Goal: Information Seeking & Learning: Learn about a topic

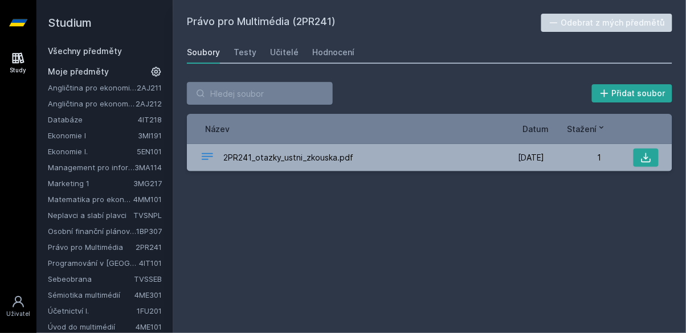
click at [117, 214] on link "Neplavci a slabí plavci" at bounding box center [91, 215] width 86 height 11
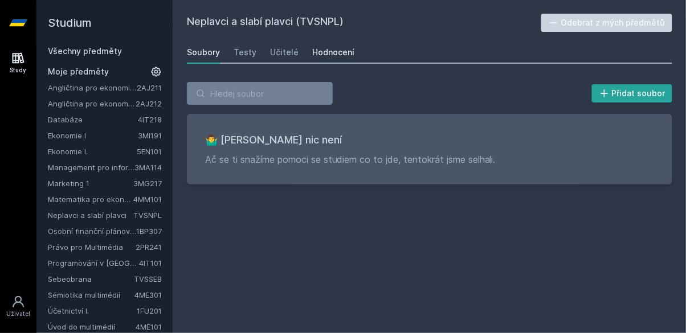
click at [339, 55] on div "Hodnocení" at bounding box center [333, 52] width 42 height 11
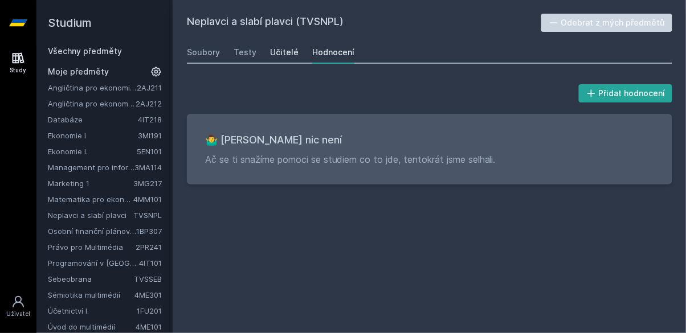
click at [288, 57] on div "Učitelé" at bounding box center [284, 52] width 29 height 11
click at [113, 48] on link "Všechny předměty" at bounding box center [85, 51] width 74 height 10
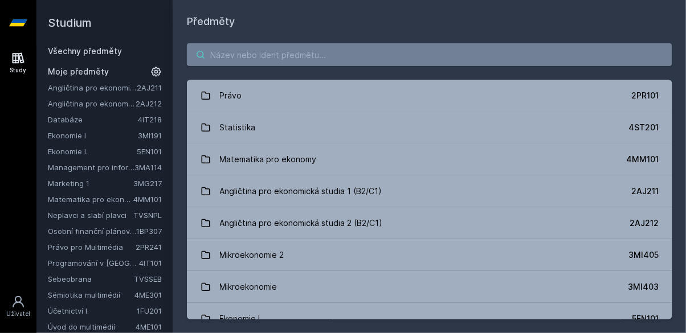
click at [315, 56] on input "search" at bounding box center [430, 54] width 486 height 23
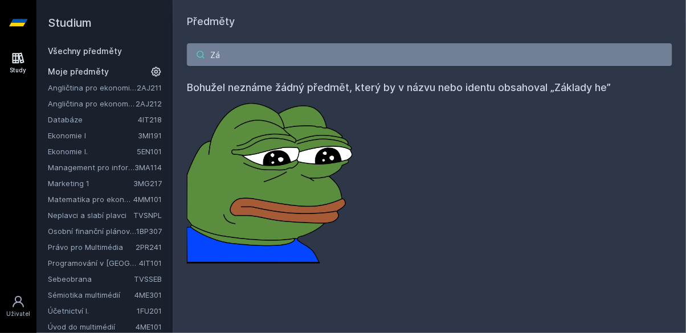
type input "Z"
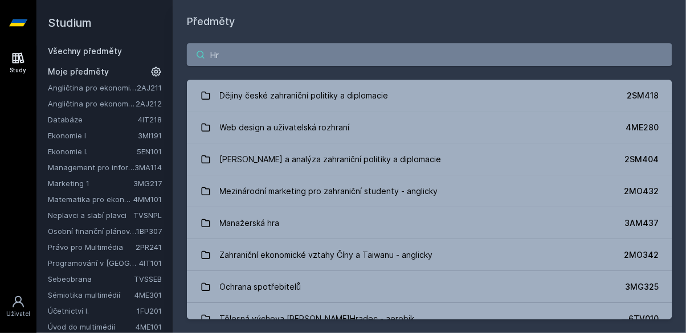
type input "H"
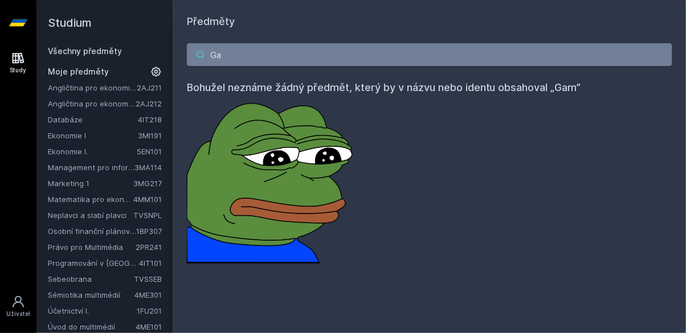
type input "G"
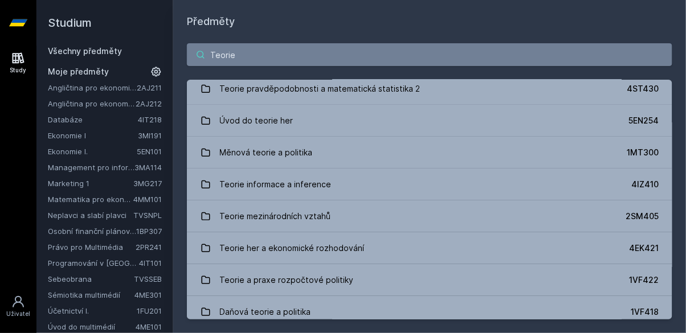
scroll to position [105, 0]
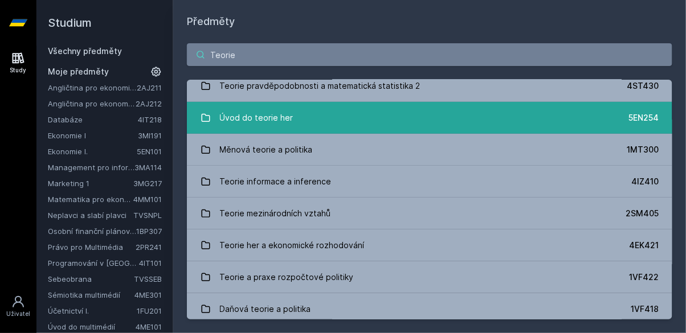
type input "Teorie"
click at [614, 119] on link "Úvod do teorie her 5EN254" at bounding box center [430, 118] width 486 height 32
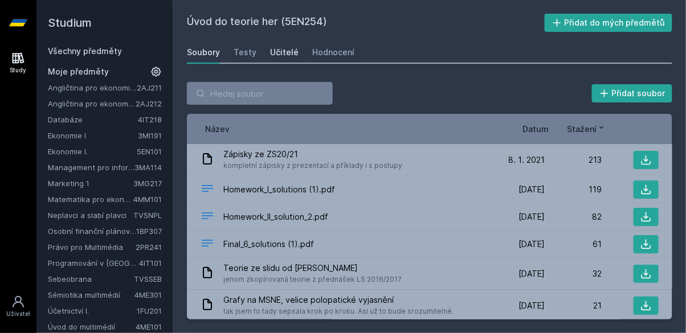
click at [290, 51] on div "Učitelé" at bounding box center [284, 52] width 29 height 11
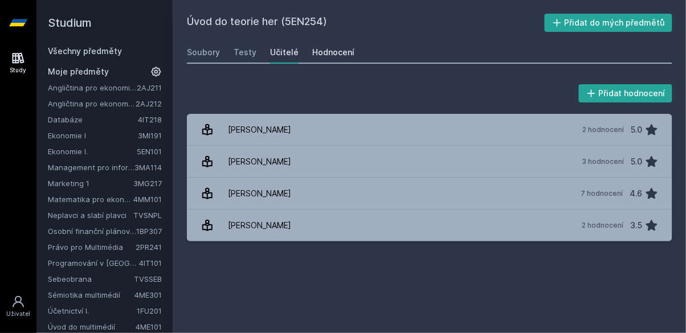
click at [340, 52] on div "Hodnocení" at bounding box center [333, 52] width 42 height 11
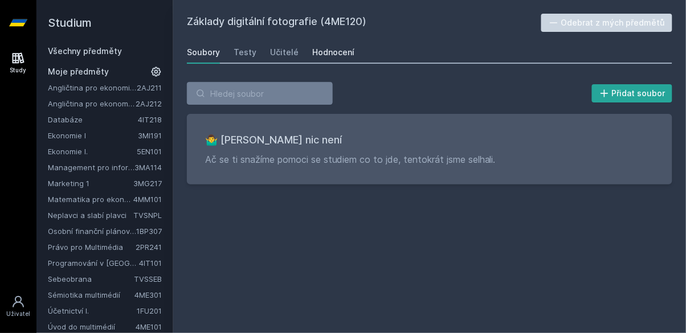
click at [337, 52] on div "Hodnocení" at bounding box center [333, 52] width 42 height 11
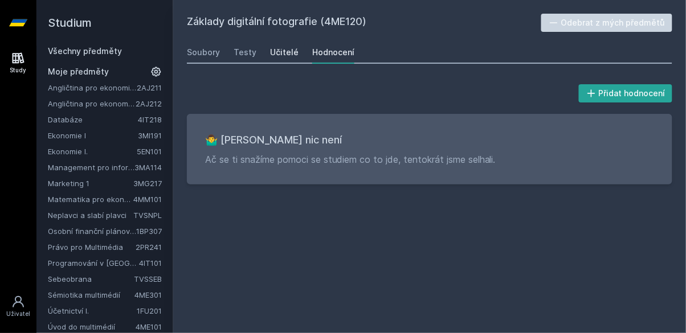
click at [283, 54] on div "Učitelé" at bounding box center [284, 52] width 29 height 11
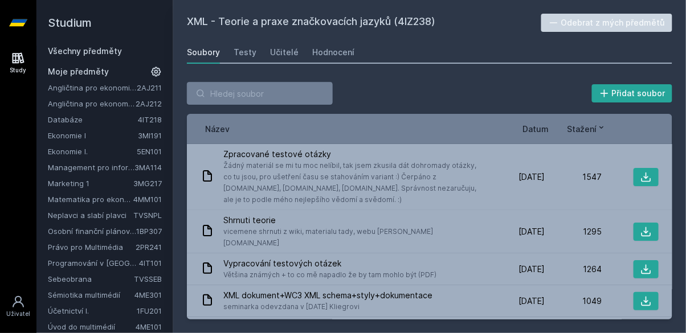
click at [109, 327] on link "Úvod do multimédií" at bounding box center [92, 326] width 88 height 11
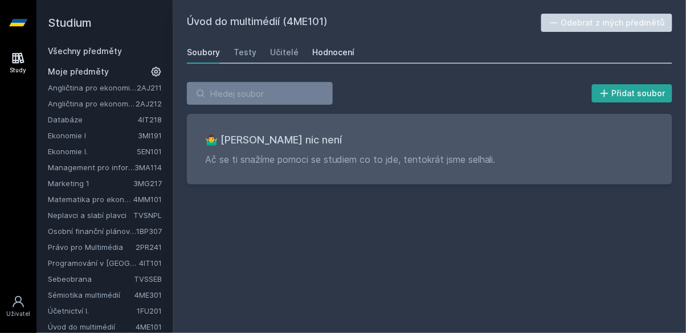
click at [340, 48] on div "Hodnocení" at bounding box center [333, 52] width 42 height 11
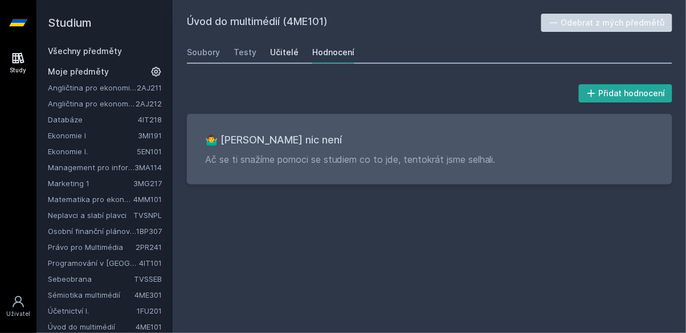
click at [287, 55] on div "Učitelé" at bounding box center [284, 52] width 29 height 11
click at [107, 298] on link "Sémiotika multimédií" at bounding box center [91, 295] width 87 height 11
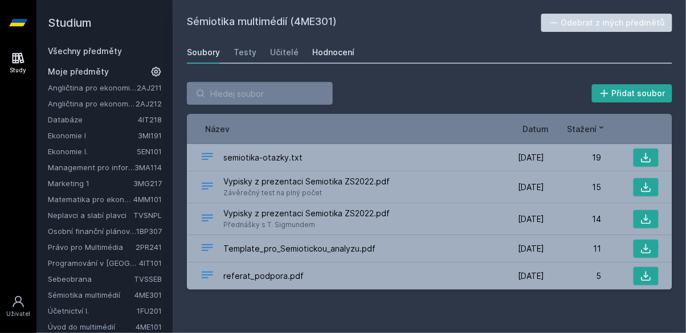
click at [342, 50] on div "Hodnocení" at bounding box center [333, 52] width 42 height 11
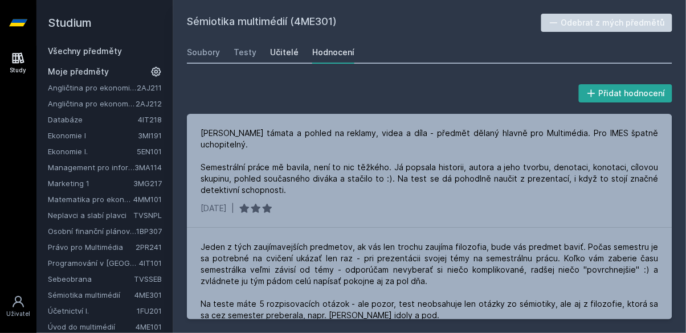
click at [284, 51] on div "Učitelé" at bounding box center [284, 52] width 29 height 11
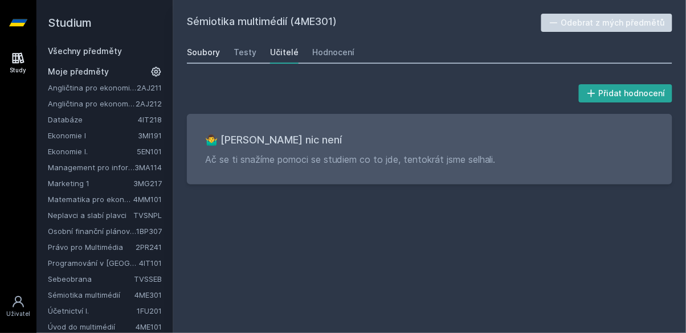
click at [198, 56] on div "Soubory" at bounding box center [203, 52] width 33 height 11
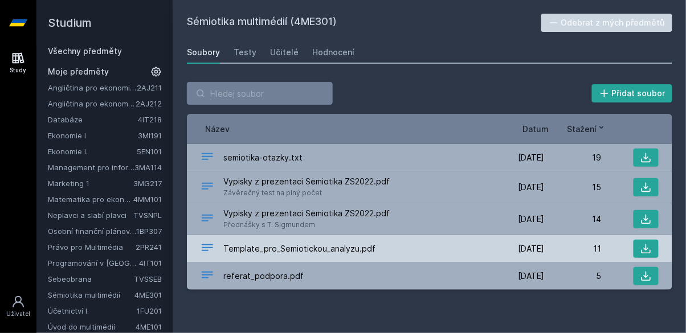
click at [268, 253] on span "Template_pro_Semiotickou_analyzu.pdf" at bounding box center [299, 248] width 152 height 11
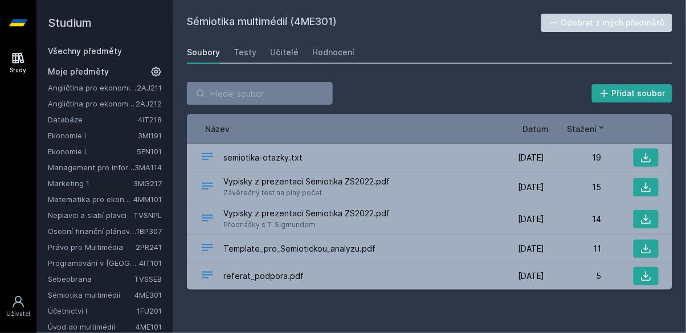
click at [119, 258] on link "Programování v [GEOGRAPHIC_DATA]" at bounding box center [93, 263] width 91 height 11
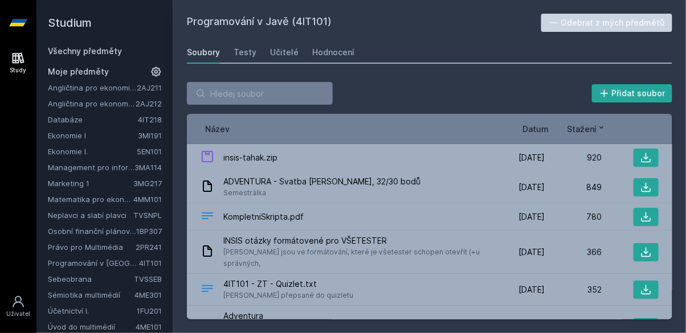
click at [112, 249] on link "Právo pro Multimédia" at bounding box center [92, 247] width 88 height 11
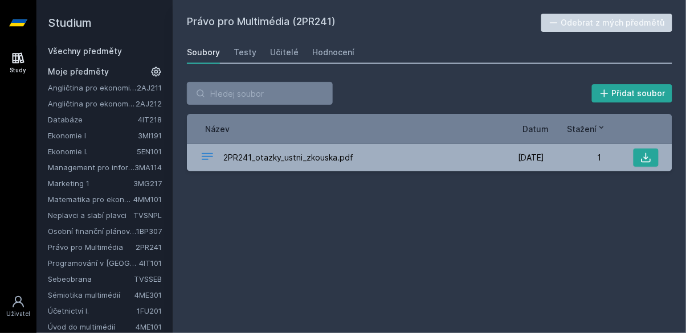
click at [116, 234] on link "Osobní finanční plánování" at bounding box center [92, 231] width 88 height 11
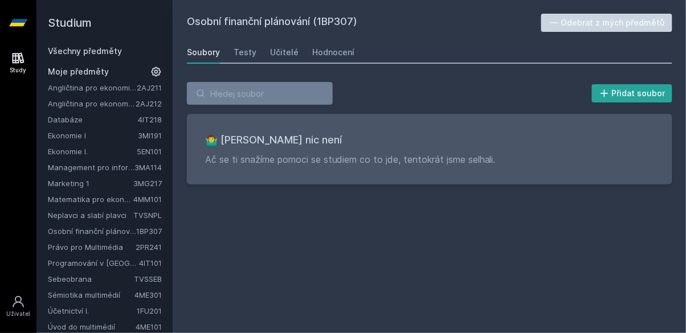
click at [120, 250] on link "Právo pro Multimédia" at bounding box center [92, 247] width 88 height 11
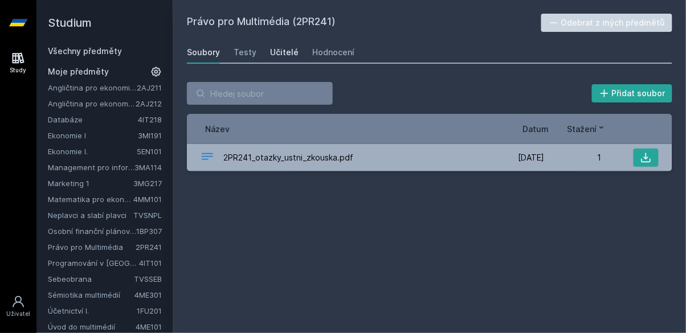
click at [292, 53] on div "Učitelé" at bounding box center [284, 52] width 29 height 11
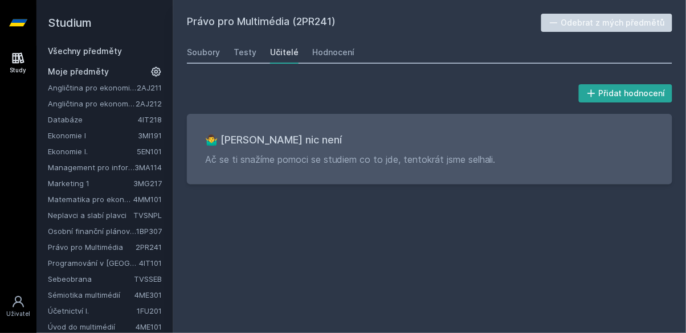
click at [117, 219] on link "Neplavci a slabí plavci" at bounding box center [91, 215] width 86 height 11
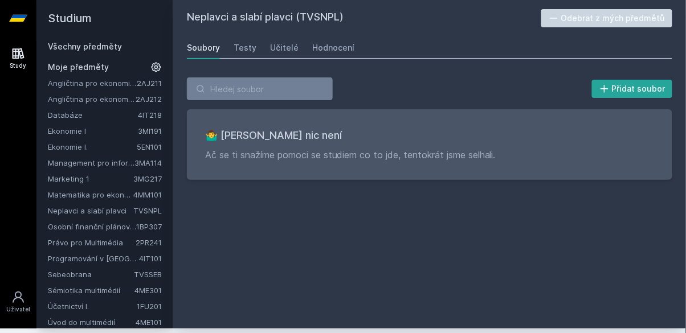
scroll to position [9, 0]
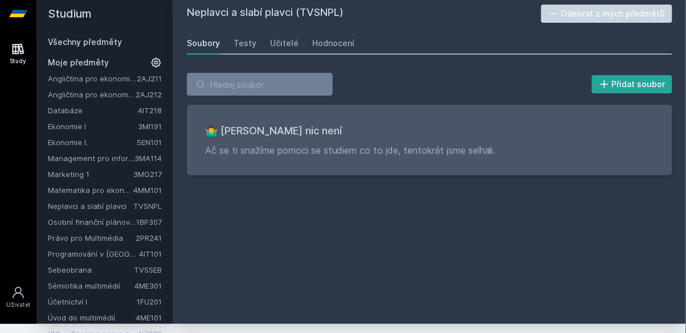
click at [117, 190] on link "Matematika pro ekonomy" at bounding box center [91, 190] width 86 height 11
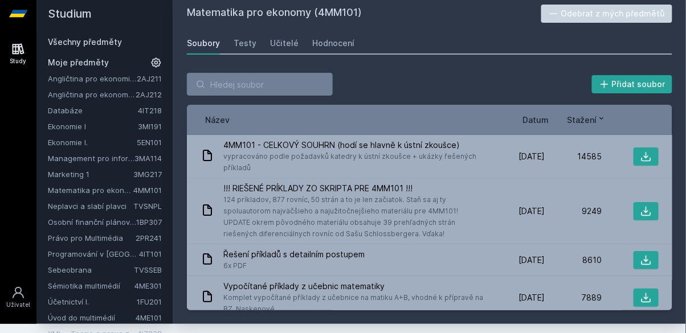
click at [97, 226] on link "Osobní finanční plánování" at bounding box center [92, 222] width 88 height 11
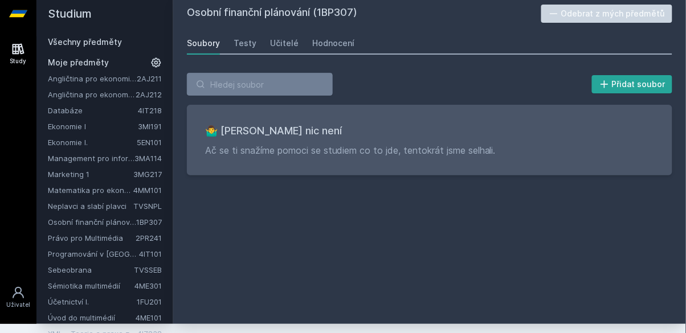
click at [301, 32] on div "Soubory Testy Učitelé Hodnocení" at bounding box center [430, 43] width 486 height 23
click at [288, 47] on div "Učitelé" at bounding box center [284, 43] width 29 height 11
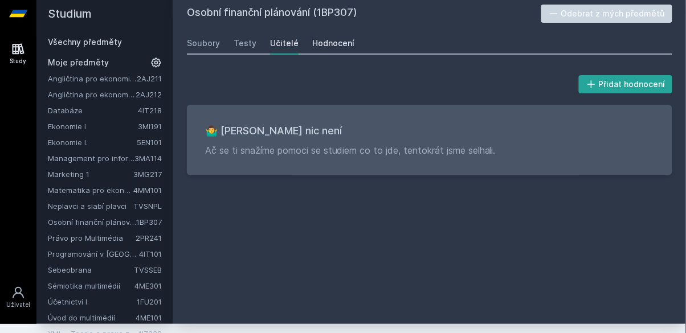
click at [329, 51] on link "Hodnocení" at bounding box center [333, 43] width 42 height 23
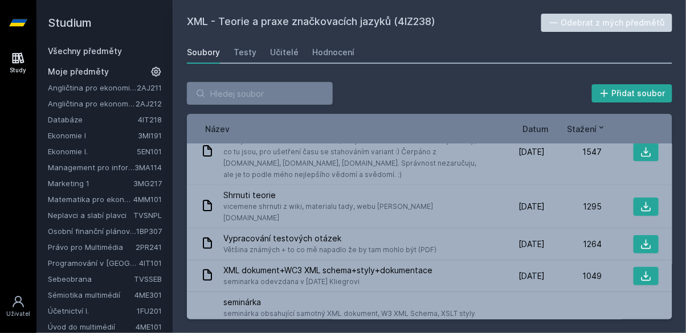
scroll to position [24, 0]
click at [136, 119] on link "Databáze" at bounding box center [93, 119] width 90 height 11
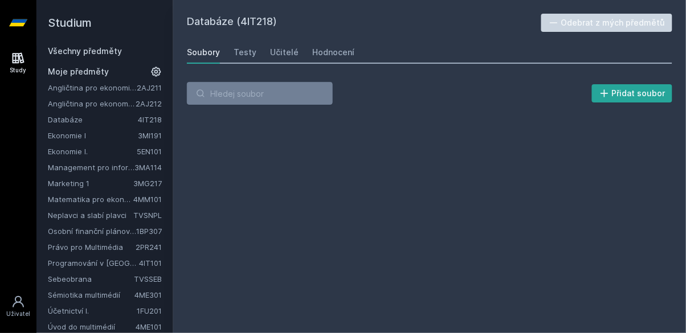
click at [140, 106] on link "2AJ212" at bounding box center [149, 103] width 26 height 9
click at [144, 107] on link "2AJ212" at bounding box center [149, 103] width 26 height 9
click at [145, 106] on link "2AJ212" at bounding box center [149, 103] width 26 height 9
click at [141, 107] on link "2AJ212" at bounding box center [149, 103] width 26 height 9
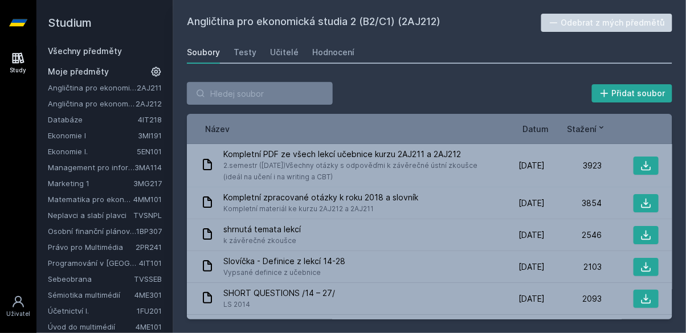
click at [137, 106] on link "2AJ212" at bounding box center [149, 103] width 26 height 9
click at [141, 106] on link "2AJ212" at bounding box center [149, 103] width 26 height 9
click at [142, 106] on link "2AJ212" at bounding box center [149, 103] width 26 height 9
click at [142, 105] on link "2AJ212" at bounding box center [149, 103] width 26 height 9
click at [135, 106] on link "Angličtina pro ekonomická studia 2 (B2/C1)" at bounding box center [92, 103] width 88 height 11
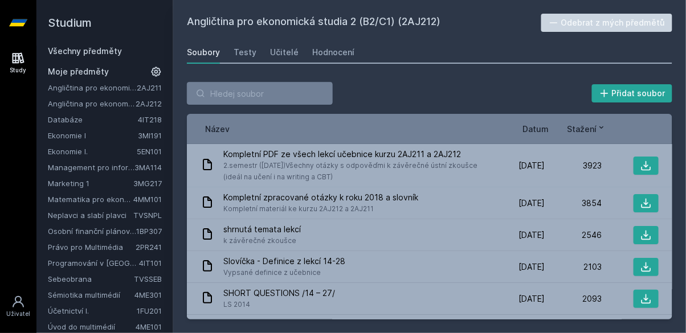
click at [119, 105] on link "Angličtina pro ekonomická studia 2 (B2/C1)" at bounding box center [92, 103] width 88 height 11
click at [104, 105] on link "Angličtina pro ekonomická studia 2 (B2/C1)" at bounding box center [92, 103] width 88 height 11
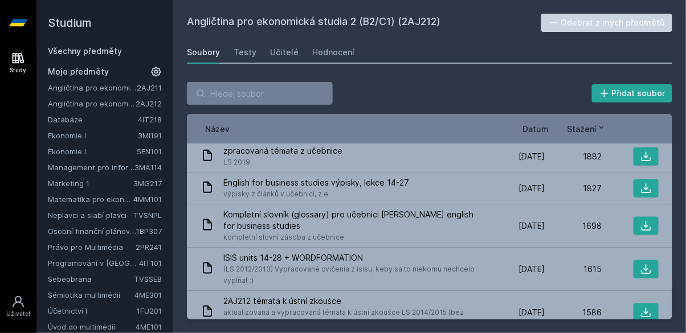
scroll to position [286, 0]
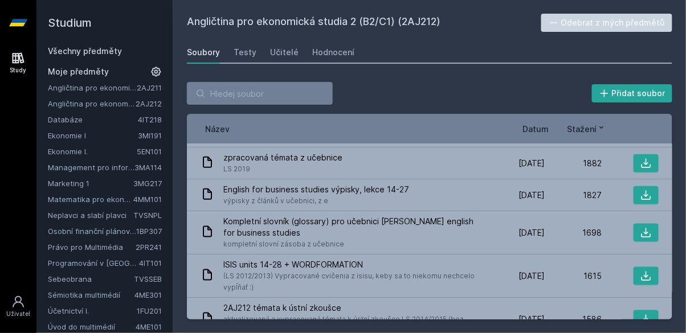
click at [108, 91] on link "Angličtina pro ekonomická studia 1 (B2/C1)" at bounding box center [92, 87] width 89 height 11
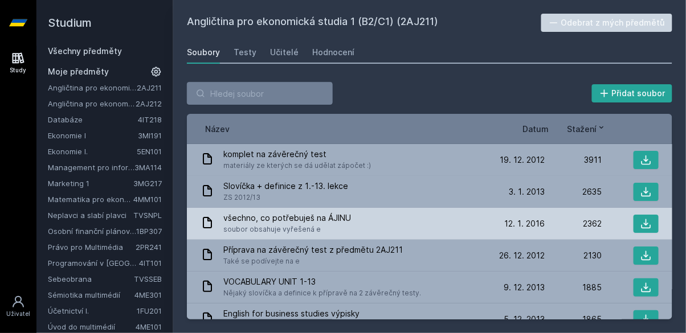
click at [429, 229] on div "všechno, co potřebuješ na ÁJINU soubor obsahuje vyřešená e" at bounding box center [344, 224] width 287 height 23
click at [651, 228] on icon at bounding box center [647, 224] width 10 height 10
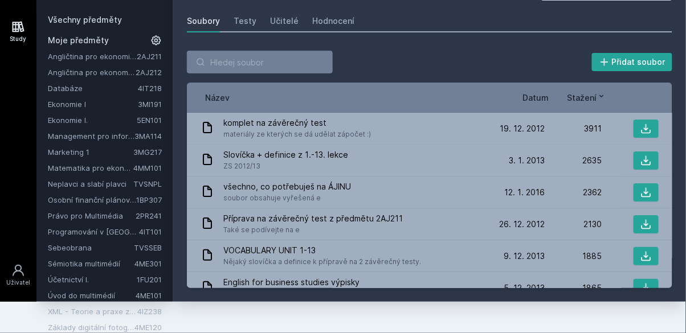
click at [539, 92] on span "Datum" at bounding box center [536, 98] width 26 height 12
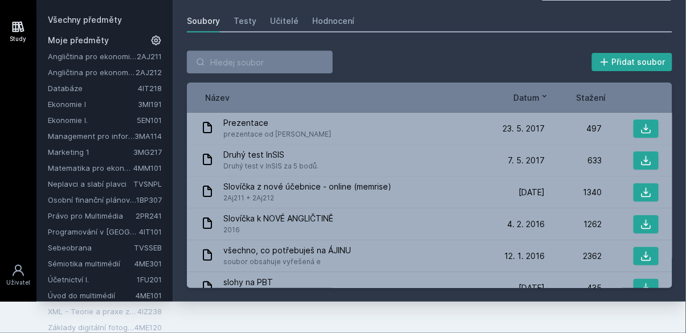
click at [542, 92] on icon at bounding box center [544, 96] width 9 height 9
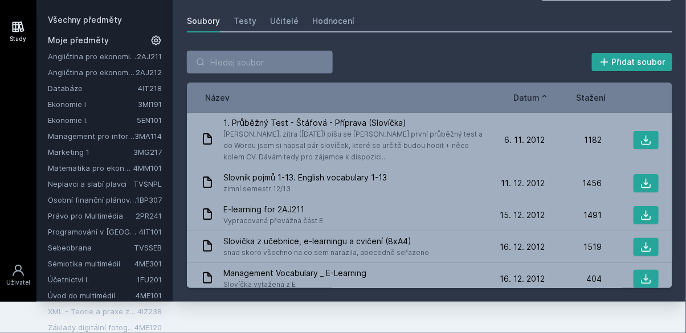
click at [535, 92] on span "Datum" at bounding box center [527, 98] width 26 height 12
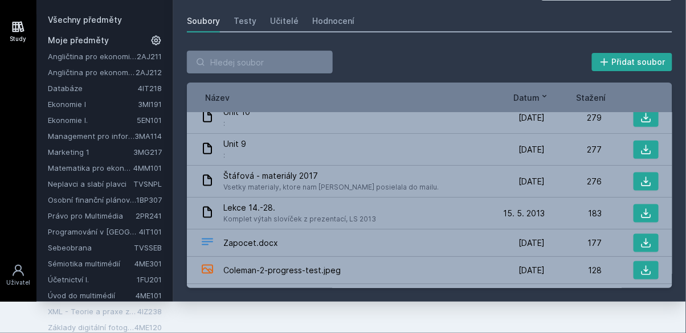
scroll to position [1288, 0]
click at [545, 92] on icon at bounding box center [544, 96] width 9 height 9
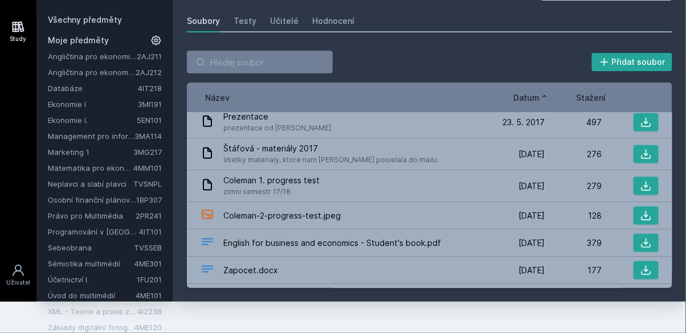
click at [544, 92] on icon at bounding box center [544, 96] width 9 height 9
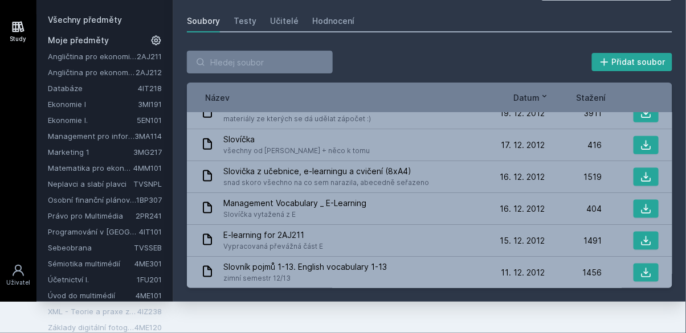
click at [545, 95] on icon at bounding box center [545, 96] width 4 height 2
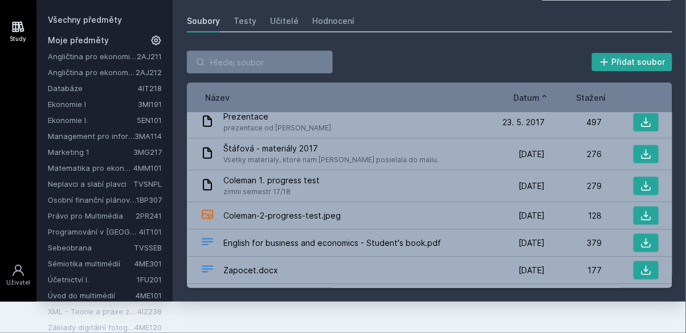
click at [545, 92] on icon at bounding box center [544, 96] width 9 height 9
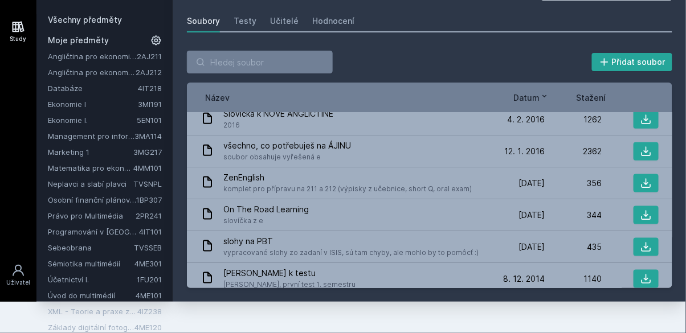
scroll to position [0, 0]
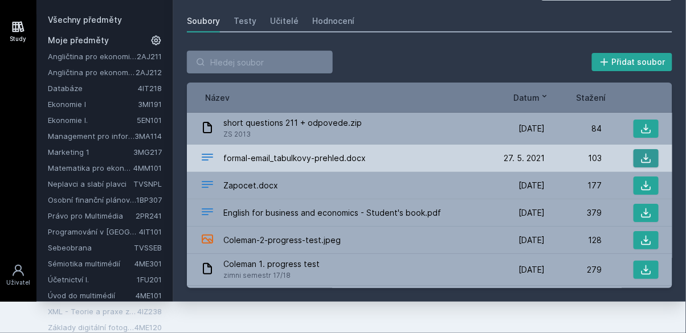
click at [648, 153] on icon at bounding box center [646, 158] width 11 height 11
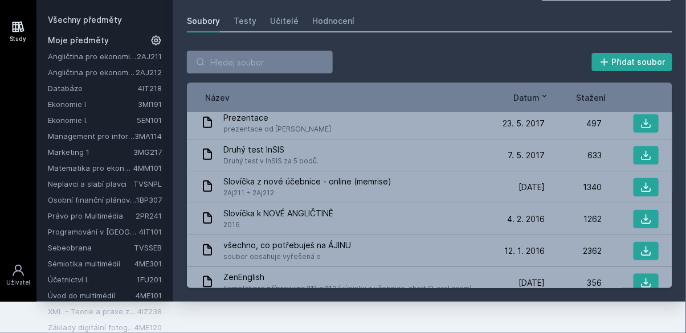
scroll to position [213, 0]
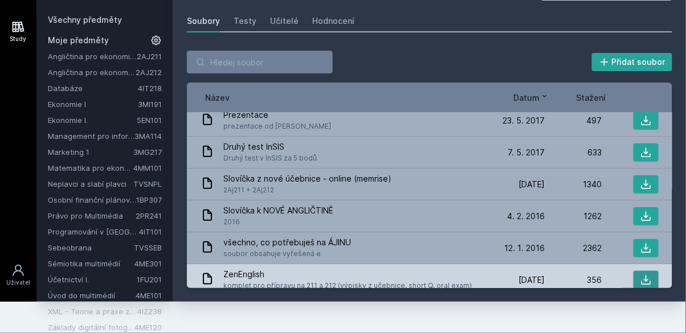
click at [650, 275] on icon at bounding box center [646, 280] width 11 height 11
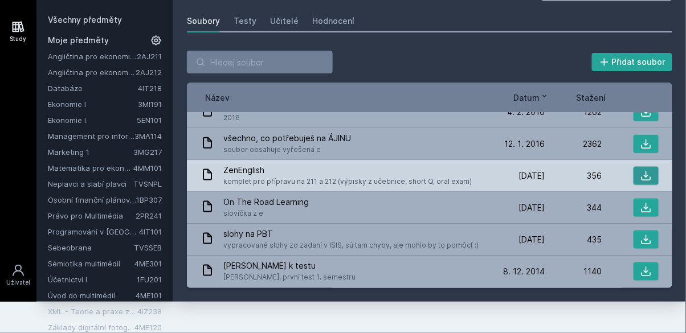
scroll to position [337, 0]
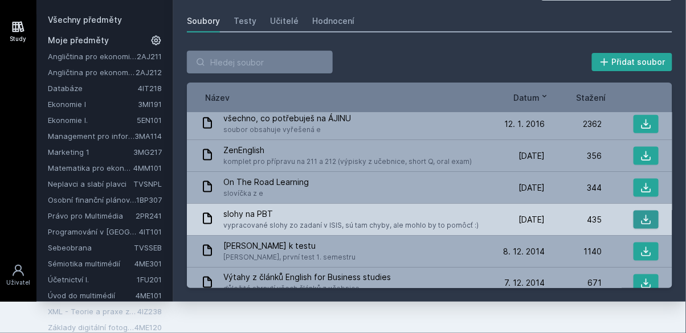
click at [650, 214] on icon at bounding box center [646, 219] width 11 height 11
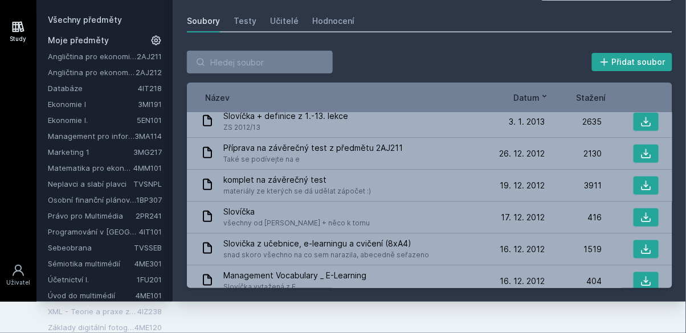
scroll to position [1288, 0]
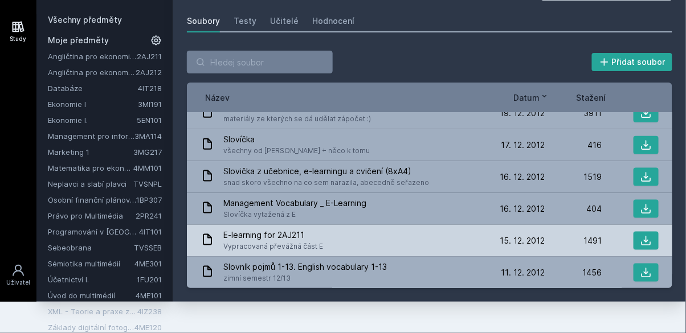
click at [350, 230] on div "E-learning for 2AJ211 Vypracovaná převážná část E" at bounding box center [344, 241] width 287 height 23
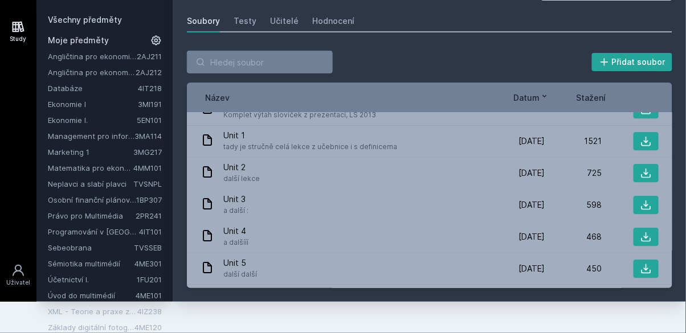
scroll to position [871, 0]
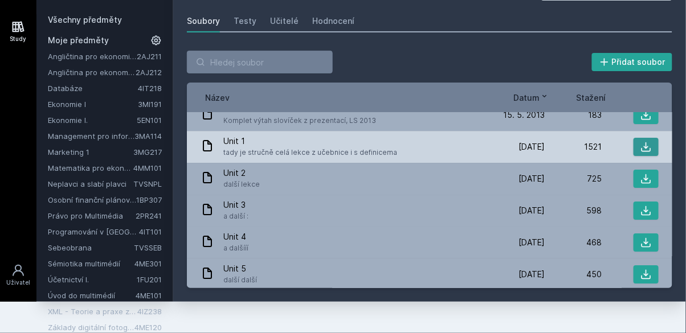
click at [648, 141] on icon at bounding box center [646, 146] width 11 height 11
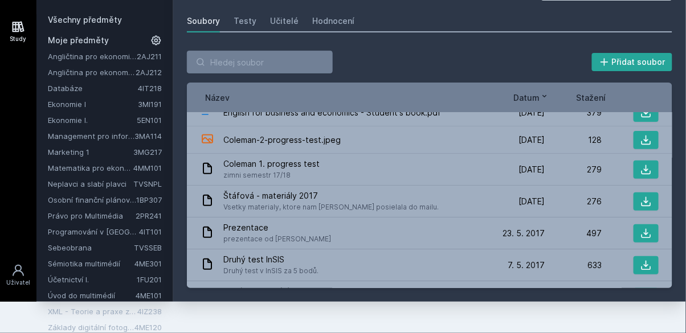
scroll to position [103, 0]
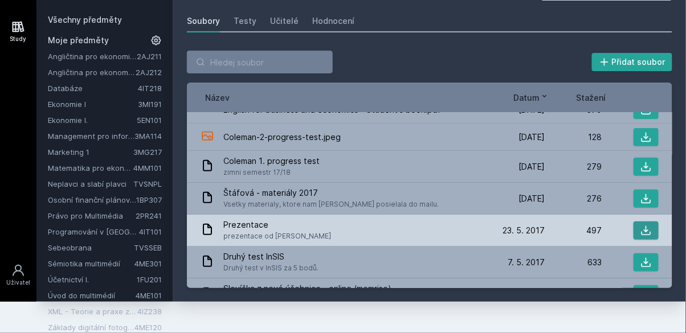
click at [650, 225] on icon at bounding box center [646, 230] width 11 height 11
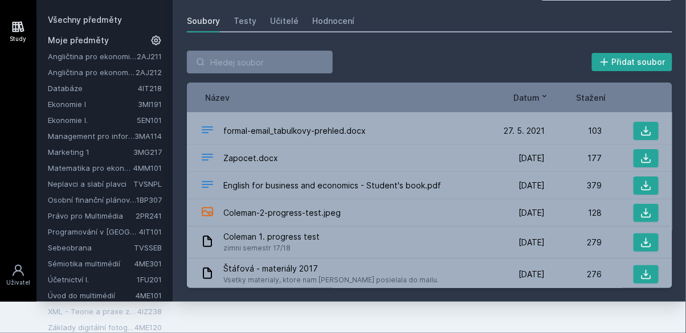
scroll to position [0, 0]
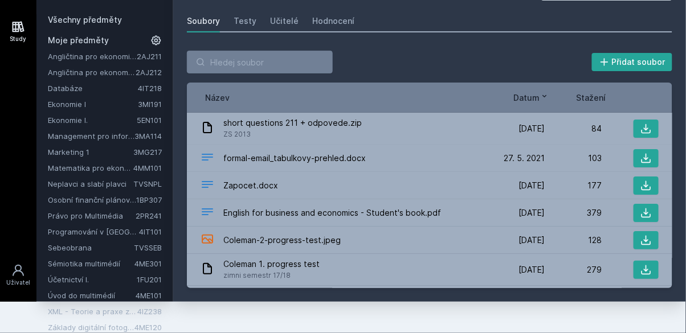
click at [148, 68] on link "2AJ212" at bounding box center [149, 72] width 26 height 9
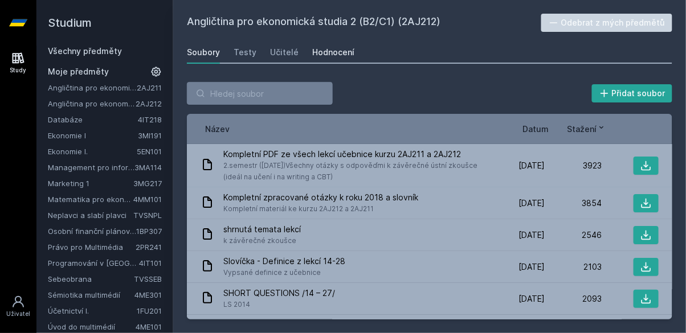
click at [338, 50] on div "Hodnocení" at bounding box center [333, 52] width 42 height 11
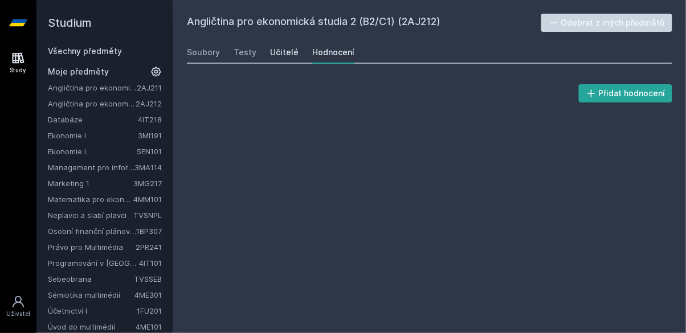
click at [292, 51] on div "Učitelé" at bounding box center [284, 52] width 29 height 11
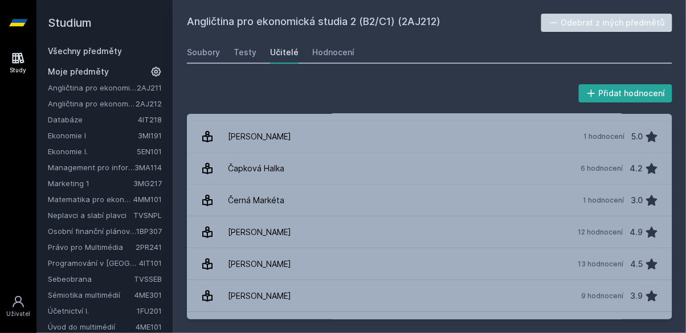
scroll to position [54, 0]
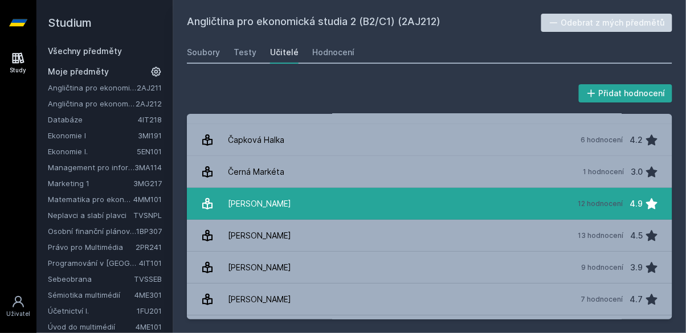
click at [316, 206] on link "Duruttya Michelle 12 hodnocení 4.9" at bounding box center [430, 204] width 486 height 32
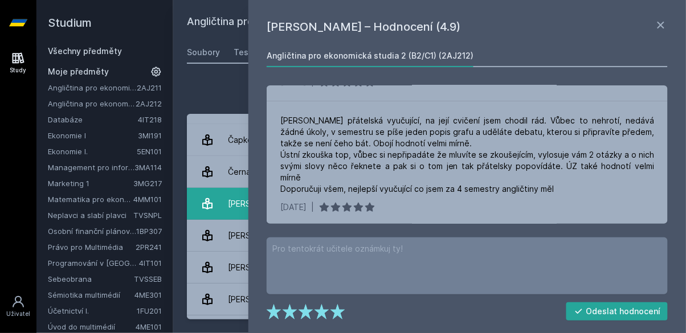
scroll to position [222, 0]
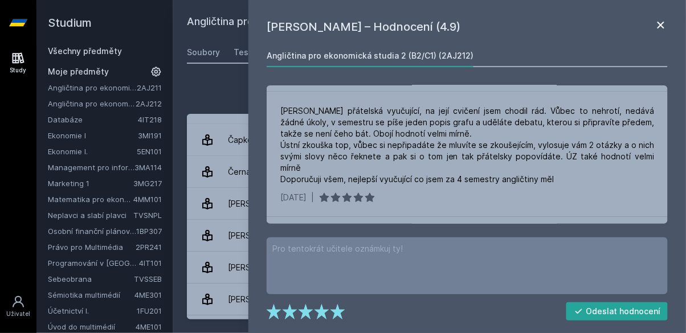
click at [662, 25] on icon at bounding box center [661, 25] width 7 height 7
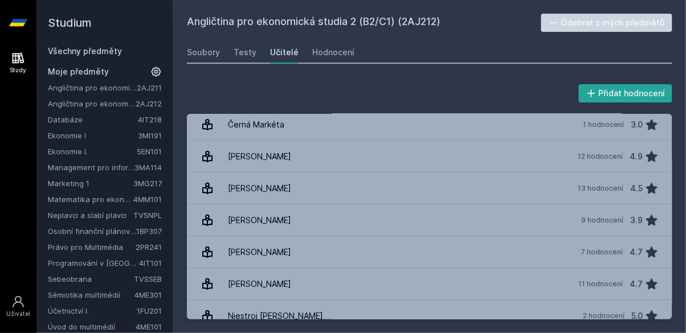
scroll to position [105, 0]
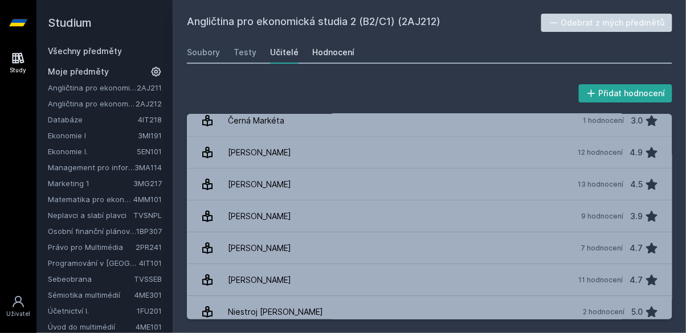
click at [344, 47] on div "Hodnocení" at bounding box center [333, 52] width 42 height 11
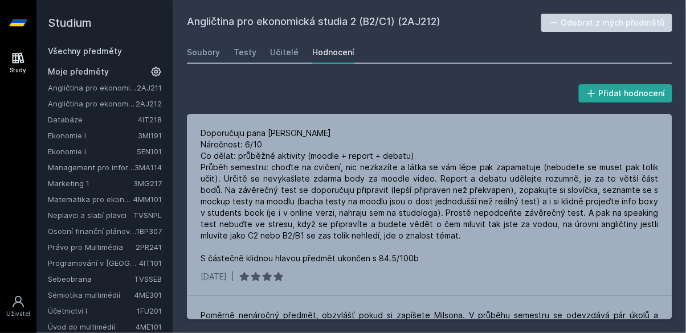
click at [153, 165] on link "3MA114" at bounding box center [148, 167] width 27 height 9
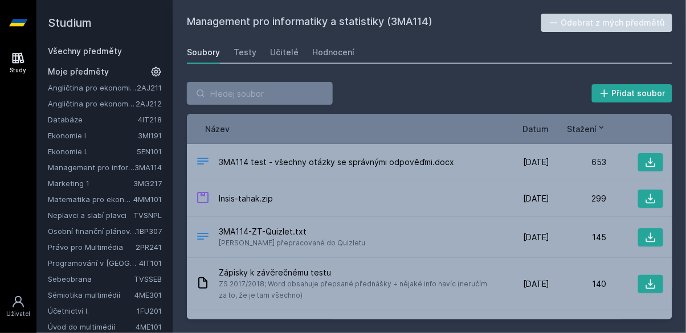
click at [336, 63] on div "Soubory Testy Učitelé Hodnocení" at bounding box center [430, 52] width 486 height 23
click at [345, 49] on div "Hodnocení" at bounding box center [333, 52] width 42 height 11
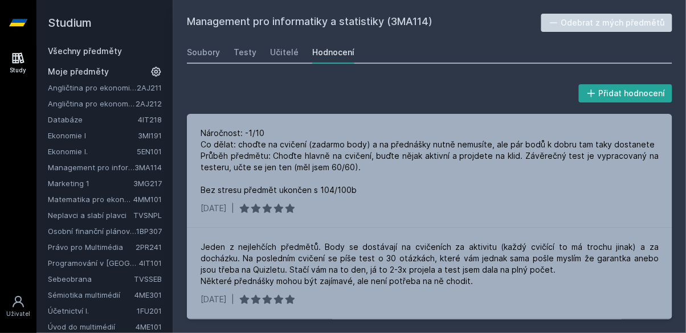
click at [137, 186] on link "3MG217" at bounding box center [147, 183] width 29 height 9
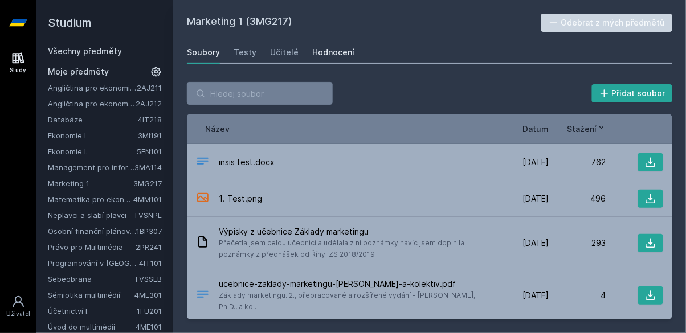
click at [338, 57] on div "Hodnocení" at bounding box center [333, 52] width 42 height 11
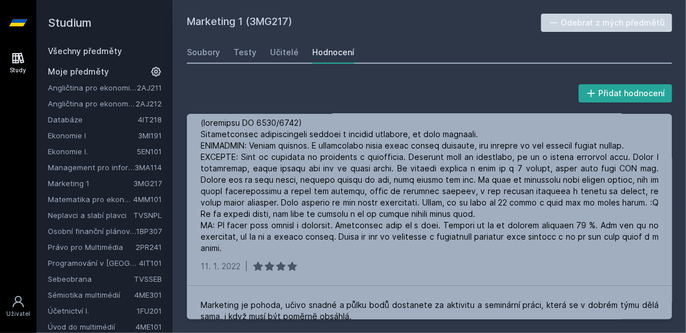
scroll to position [105, 0]
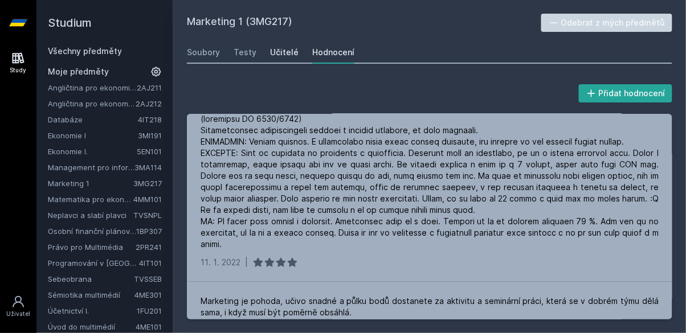
click at [283, 52] on div "Učitelé" at bounding box center [284, 52] width 29 height 11
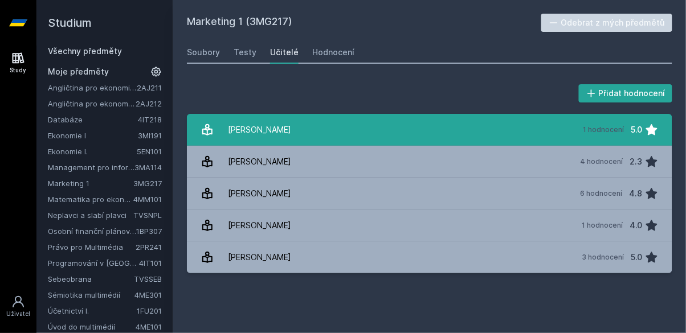
click at [368, 131] on link "[PERSON_NAME] 1 hodnocení 5.0" at bounding box center [430, 130] width 486 height 32
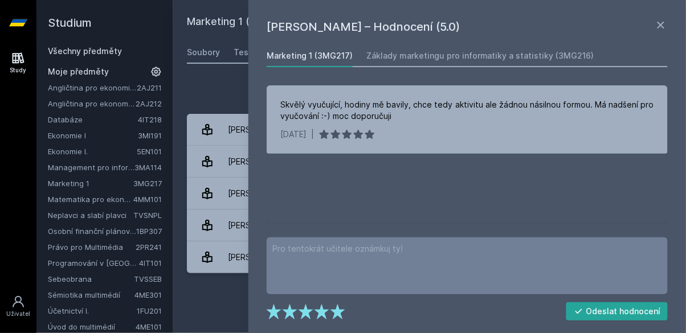
click at [214, 306] on div "Marketing 1 (3MG217) Odebrat z mých předmětů [GEOGRAPHIC_DATA] Testy Učitelé Ho…" at bounding box center [430, 167] width 486 height 306
click at [204, 308] on div "Marketing 1 (3MG217) Odebrat z mých předmětů [GEOGRAPHIC_DATA] Testy Učitelé Ho…" at bounding box center [430, 167] width 486 height 306
click at [666, 27] on icon at bounding box center [661, 25] width 14 height 14
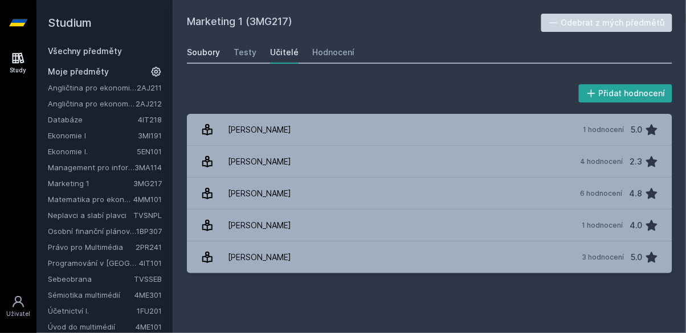
click at [207, 41] on link "Soubory" at bounding box center [203, 52] width 33 height 23
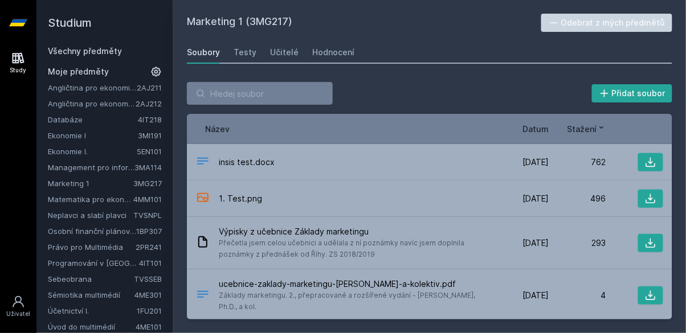
click at [80, 315] on link "Účetnictví I." at bounding box center [92, 311] width 89 height 11
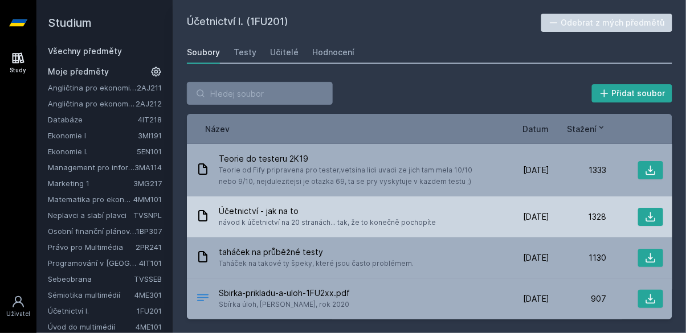
click at [388, 227] on span "návod k účetnictví na 20 stranách... tak, že to konečně pochopíte" at bounding box center [327, 222] width 217 height 11
click at [654, 218] on icon at bounding box center [650, 216] width 11 height 11
